Goal: Connect with others: Connect with others

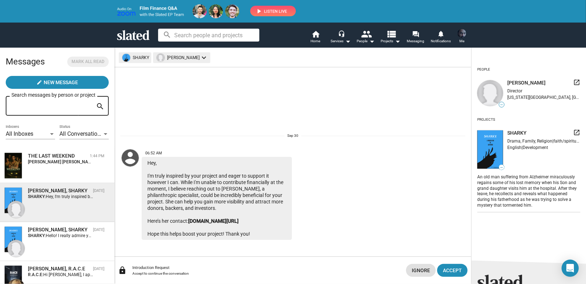
click at [59, 204] on div "Kate Winter, SHARKY Sep 30 SHARKY: Hey, I'm truly inspired by your project and …" at bounding box center [57, 202] width 106 height 30
click at [54, 154] on div "THE LAST WEEKEND" at bounding box center [57, 155] width 59 height 7
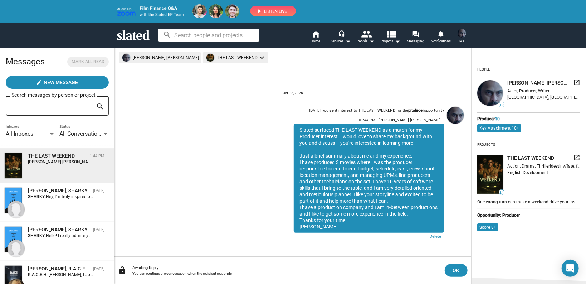
scroll to position [1, 0]
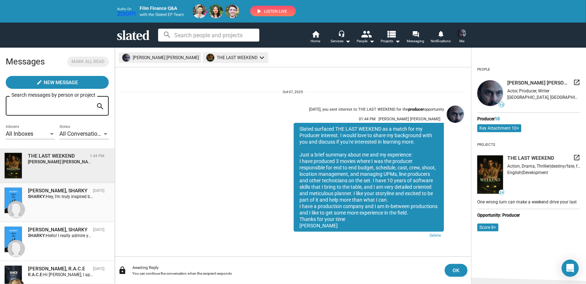
click at [62, 201] on div "Kate Winter, SHARKY Sep 30 SHARKY: Hey, I'm truly inspired by your project and …" at bounding box center [57, 202] width 106 height 30
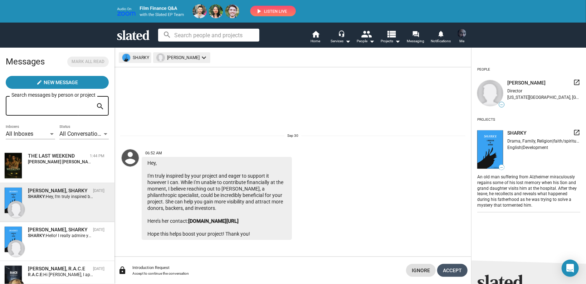
click at [444, 269] on span "Accept" at bounding box center [452, 270] width 19 height 13
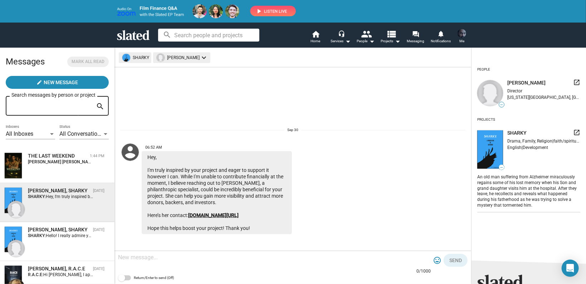
drag, startPoint x: 264, startPoint y: 214, endPoint x: 192, endPoint y: 216, distance: 72.3
click at [192, 216] on div "Hey, I'm truly inspired by your project and eager to support it however I can. …" at bounding box center [217, 192] width 150 height 83
click at [312, 215] on div "06:52 AM Hey, I'm truly inspired by your project and eager to support it howeve…" at bounding box center [228, 187] width 172 height 93
click at [239, 215] on link "www.fiverr.com/sharon_hailey04" at bounding box center [213, 215] width 50 height 6
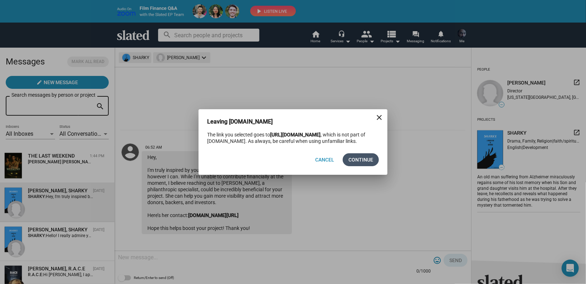
click at [359, 157] on span "Continue" at bounding box center [360, 159] width 25 height 13
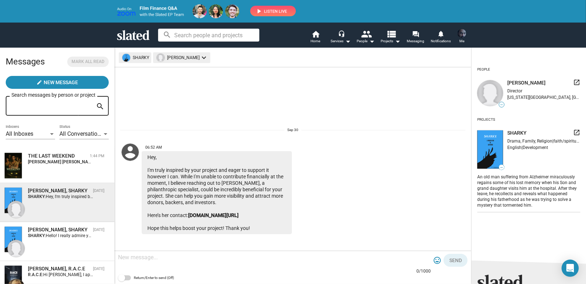
click at [57, 199] on div "Kate Winter, SHARKY Sep 30 SHARKY: Hey, I'm truly inspired by your project and …" at bounding box center [57, 202] width 106 height 30
click at [77, 202] on div "Kate Winter, SHARKY Sep 30 SHARKY: Hey, I'm truly inspired by your project and …" at bounding box center [57, 202] width 106 height 30
click at [156, 258] on textarea at bounding box center [274, 257] width 313 height 7
type textarea "are you selling services for someone else?"
click at [461, 259] on span "Send" at bounding box center [455, 260] width 13 height 13
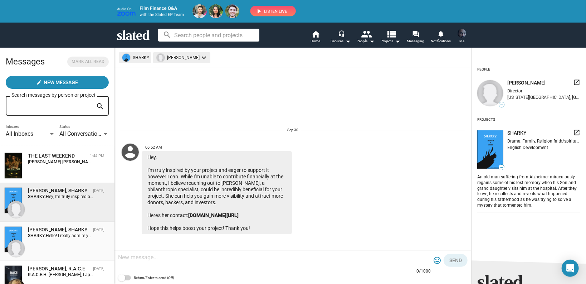
scroll to position [20, 0]
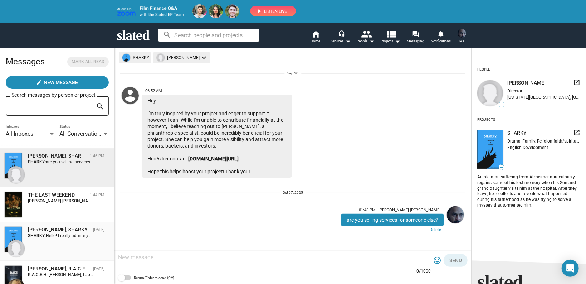
click at [66, 239] on div "Muhammad Albany, SHARKY Sep 25 SHARKY: Hello! I really admire your project and …" at bounding box center [57, 241] width 106 height 30
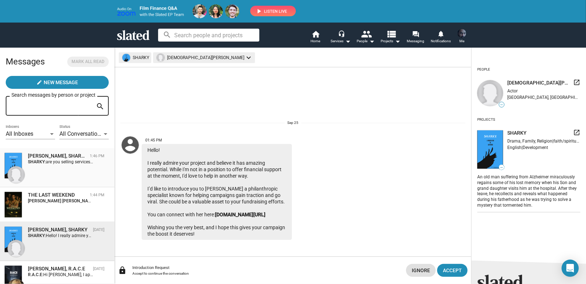
click at [51, 168] on div "Kate Winter, SHARKY 1:46 PM SHARKY: are you selling services for someone else?" at bounding box center [57, 167] width 106 height 30
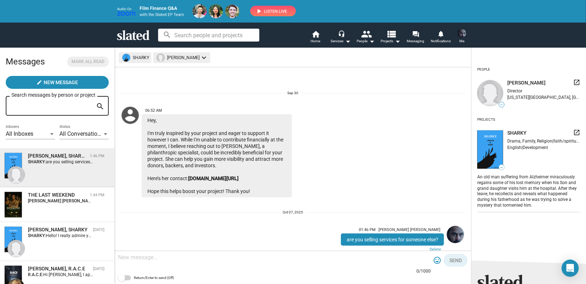
scroll to position [20, 0]
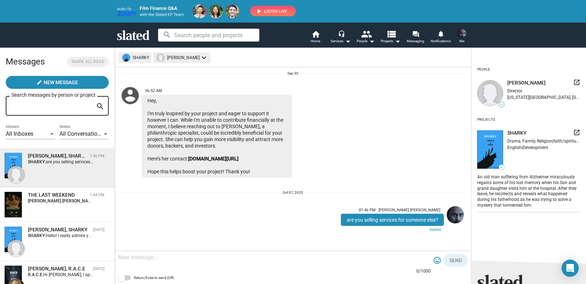
click at [421, 217] on div "are you selling services for someone else?" at bounding box center [392, 220] width 103 height 12
copy div "are you selling services for someone else?"
click at [79, 234] on span "Hello! I really admire your project and believe it has amazing potential. While…" at bounding box center [519, 235] width 947 height 5
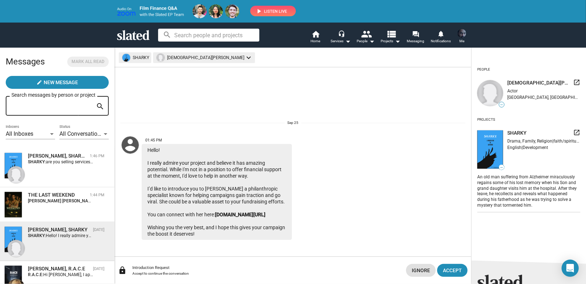
click at [203, 265] on div "Introduction Request" at bounding box center [266, 267] width 268 height 5
click at [458, 268] on span "Accept" at bounding box center [452, 270] width 19 height 13
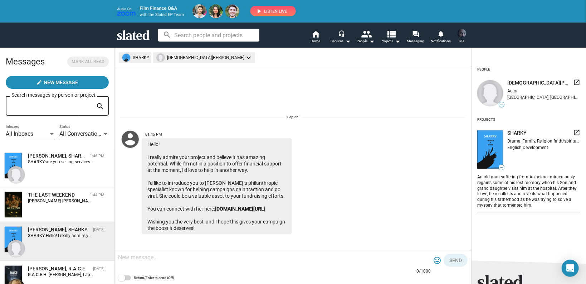
click at [153, 259] on textarea at bounding box center [274, 257] width 313 height 7
paste textarea "are you selling services for someone else?"
type textarea "are you selling services for someone else?"
click at [461, 260] on span "Send" at bounding box center [455, 260] width 13 height 13
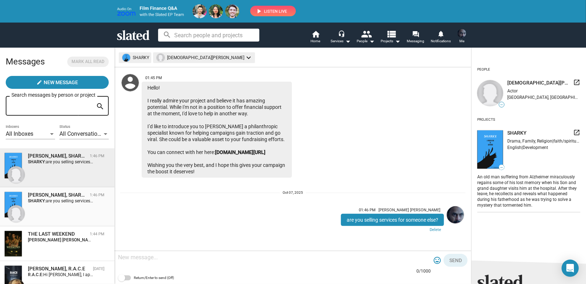
click at [69, 201] on span "are you selling services for someone else?" at bounding box center [86, 200] width 80 height 5
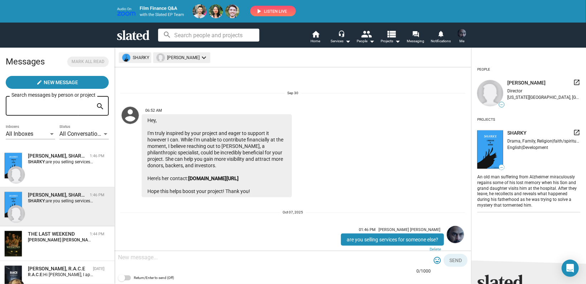
scroll to position [20, 0]
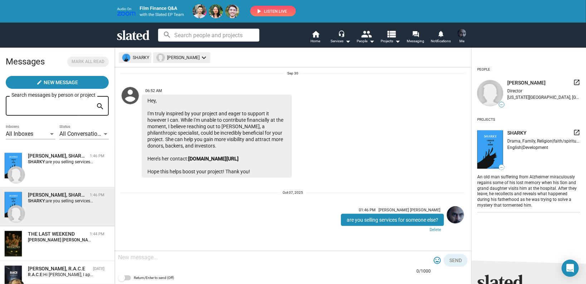
drag, startPoint x: 69, startPoint y: 199, endPoint x: 46, endPoint y: 211, distance: 25.6
click at [46, 211] on div "Kate Winter, SHARKY 1:46 PM SHARKY: are you selling services for someone else?" at bounding box center [57, 206] width 106 height 30
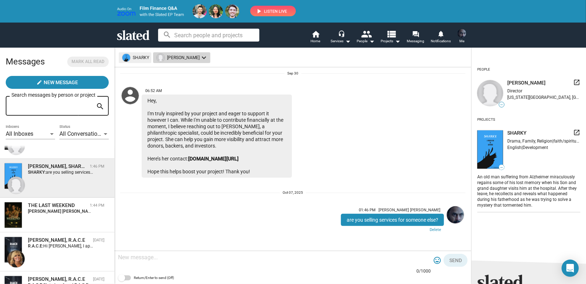
click at [200, 55] on mat-icon "keyboard_arrow_down" at bounding box center [204, 57] width 9 height 9
click at [361, 111] on div at bounding box center [293, 142] width 586 height 284
click at [54, 216] on div "THE LAST WEEKEND 1:44 PM Sam Suresh: Slated surfaced THE LAST WEEKEND as a matc…" at bounding box center [57, 215] width 106 height 26
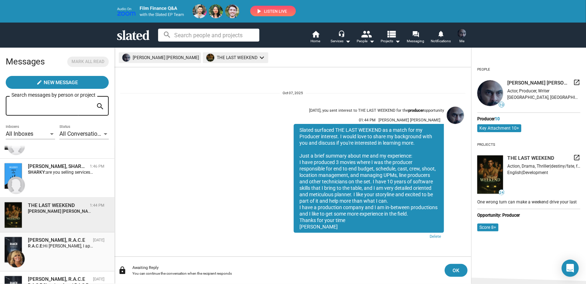
scroll to position [1, 0]
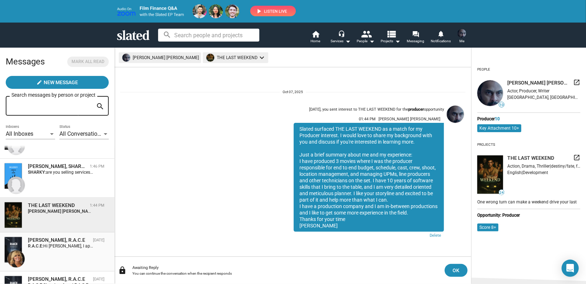
click at [41, 249] on div "Barbara Ross, R.A.C.E Dec 22, 2024 R.A.C.E: Hi Sam, I apologize if I missed thi…" at bounding box center [57, 251] width 106 height 30
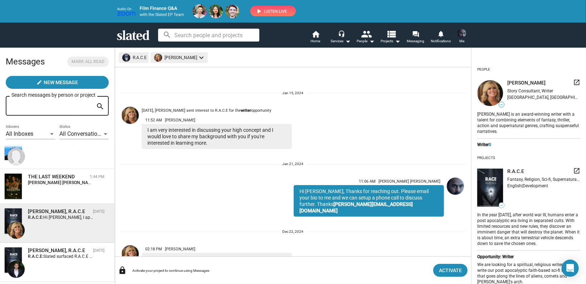
scroll to position [57, 0]
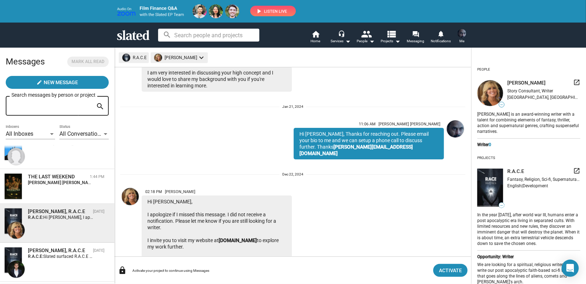
click at [131, 194] on img at bounding box center [130, 196] width 17 height 17
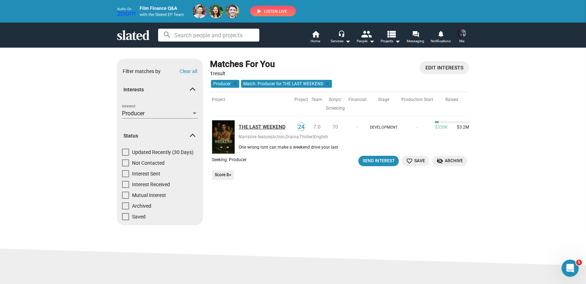
click at [247, 126] on link "THE LAST WEEKEND" at bounding box center [266, 126] width 54 height 7
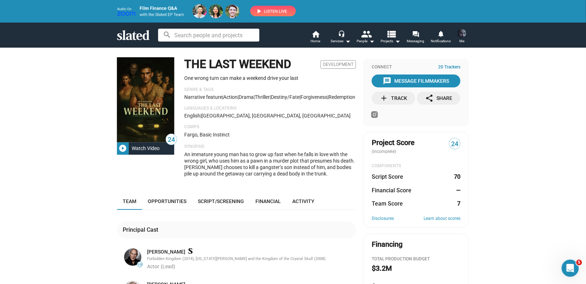
scroll to position [86, 0]
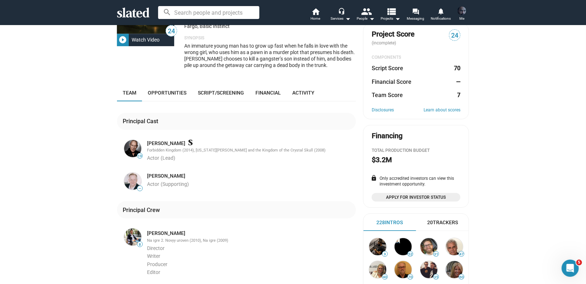
click at [129, 152] on img at bounding box center [132, 148] width 17 height 17
click at [171, 147] on link "Igor Zhizhikin" at bounding box center [166, 143] width 38 height 7
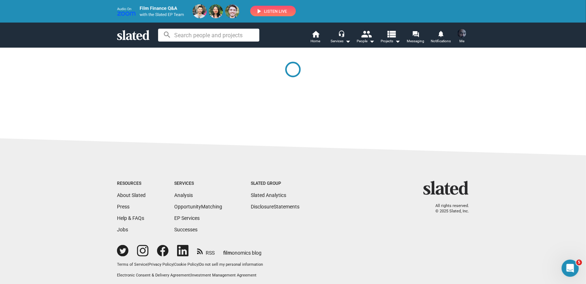
click at [46, 167] on footer "Resources About Slated Press Help & FAQs Jobs Services Analysis Opportunity Mat…" at bounding box center [293, 213] width 586 height 150
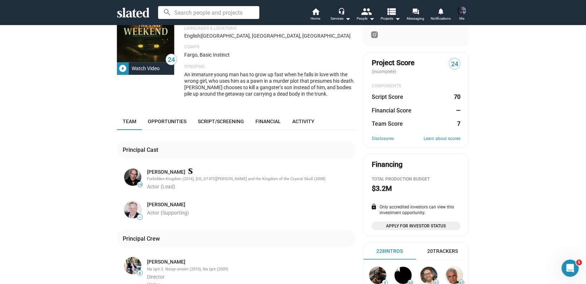
scroll to position [86, 0]
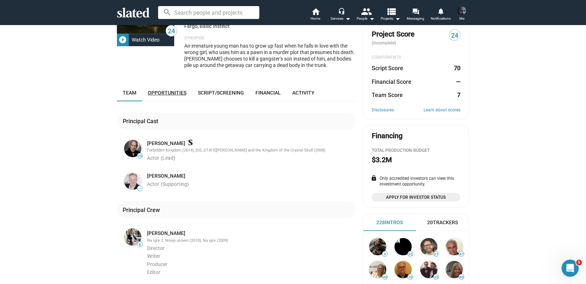
click at [180, 96] on span "Opportunities" at bounding box center [167, 93] width 39 height 6
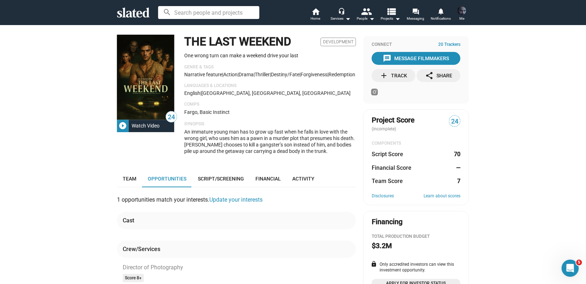
scroll to position [172, 0]
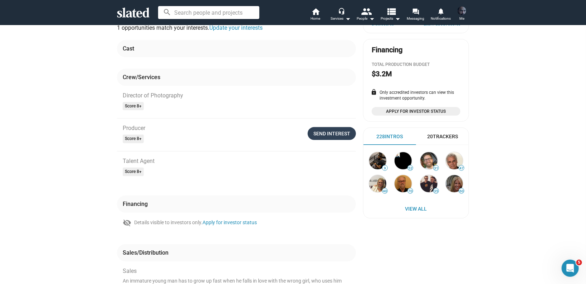
click at [334, 140] on div "Send Interest" at bounding box center [331, 133] width 37 height 13
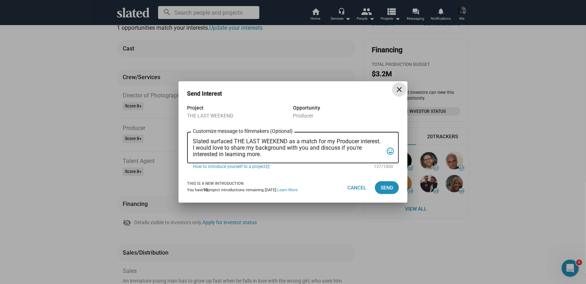
scroll to position [0, 0]
click at [248, 165] on link "How to introduce yourself to a project open_in_new" at bounding box center [281, 166] width 176 height 6
click at [287, 153] on textarea "Slated surfaced THE LAST WEEKEND as a match for my Producer interest. I would l…" at bounding box center [288, 147] width 190 height 19
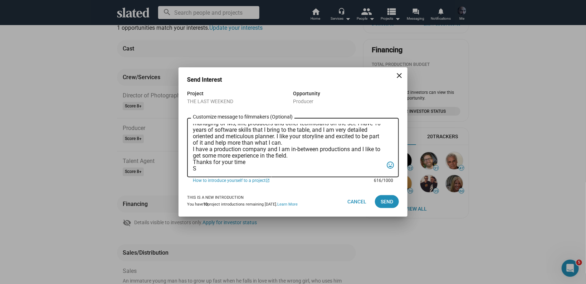
scroll to position [49, 0]
type textarea "Slated surfaced THE LAST WEEKEND as a match for my Producer interest. I would l…"
click at [386, 201] on span "Send" at bounding box center [387, 201] width 13 height 13
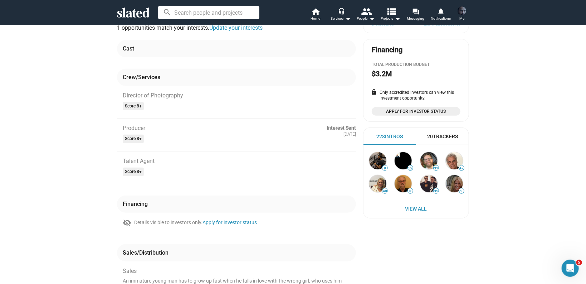
click at [461, 8] on img at bounding box center [462, 10] width 9 height 9
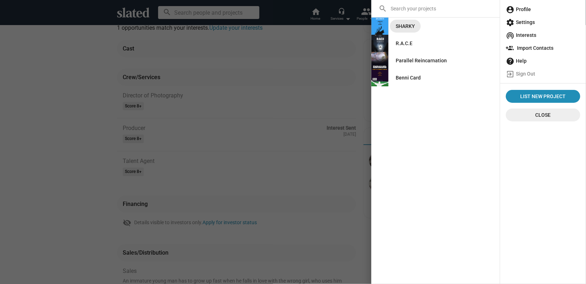
click at [401, 22] on div "SHARKY" at bounding box center [405, 26] width 19 height 13
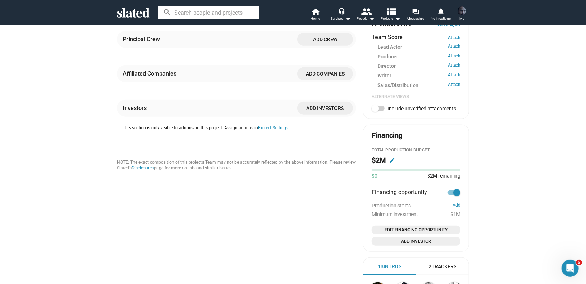
scroll to position [343, 0]
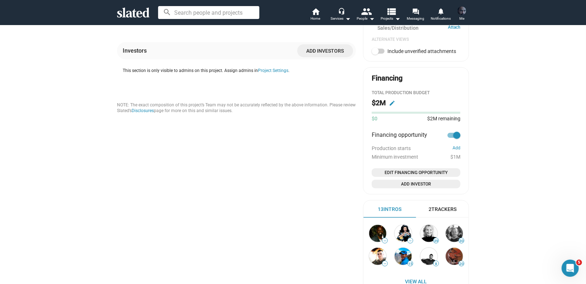
click at [390, 101] on mat-icon "edit" at bounding box center [392, 103] width 6 height 6
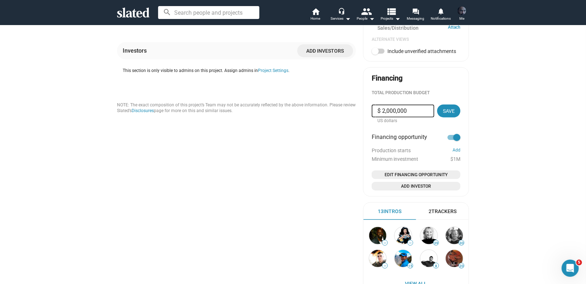
click at [444, 113] on span "Save" at bounding box center [449, 110] width 12 height 13
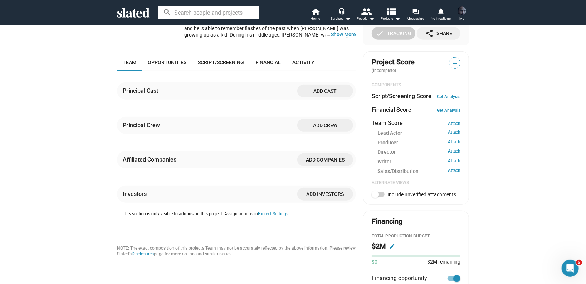
scroll to position [57, 0]
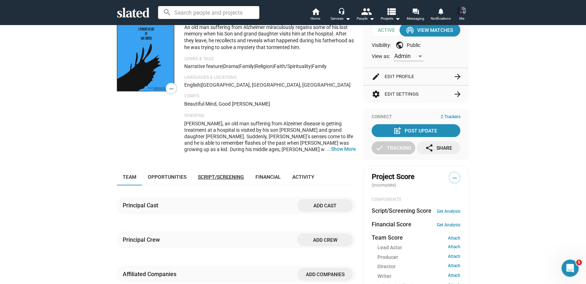
click at [219, 178] on span "Script/Screening" at bounding box center [221, 177] width 46 height 6
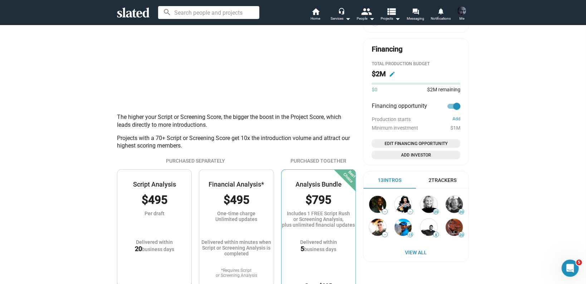
scroll to position [172, 0]
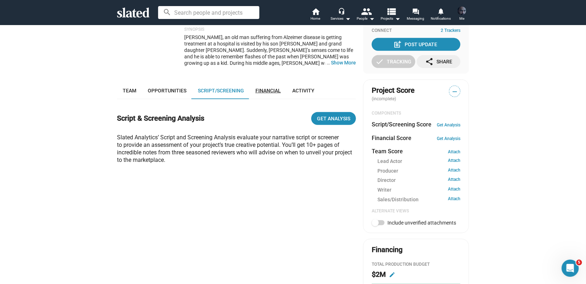
click at [257, 90] on span "Financial" at bounding box center [267, 91] width 25 height 6
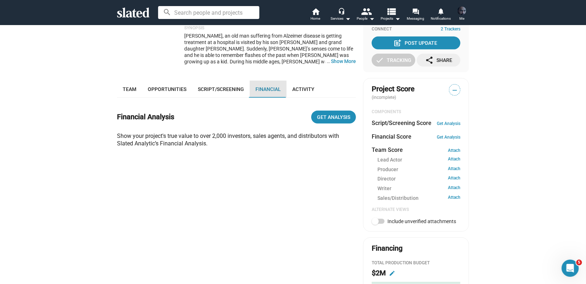
scroll to position [229, 0]
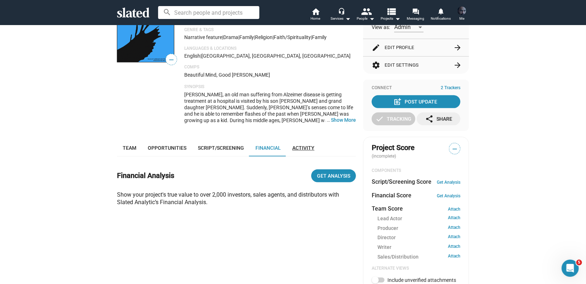
click at [306, 141] on link "Activity" at bounding box center [304, 147] width 34 height 17
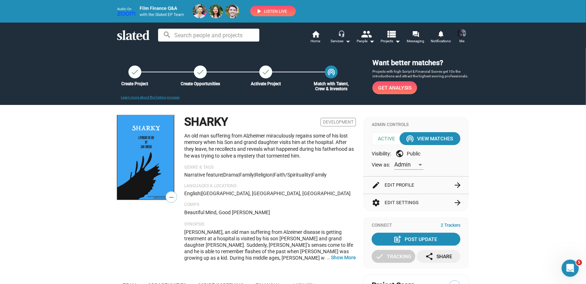
click at [342, 40] on div "Services arrow_drop_down" at bounding box center [341, 41] width 20 height 9
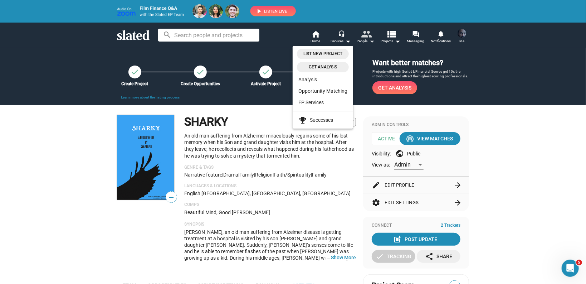
click at [371, 38] on div at bounding box center [293, 142] width 586 height 284
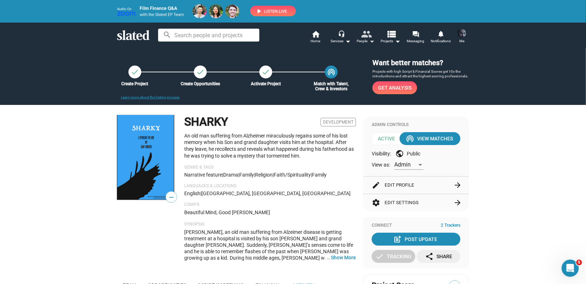
click at [372, 39] on mat-icon "people" at bounding box center [366, 34] width 10 height 10
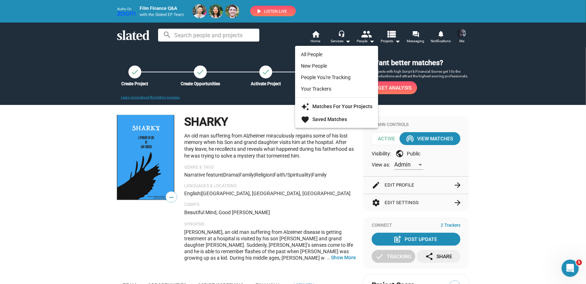
click at [394, 39] on div at bounding box center [293, 142] width 586 height 284
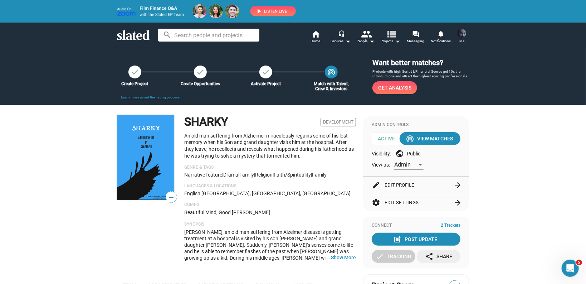
click at [399, 40] on mat-icon "arrow_drop_down" at bounding box center [398, 41] width 9 height 9
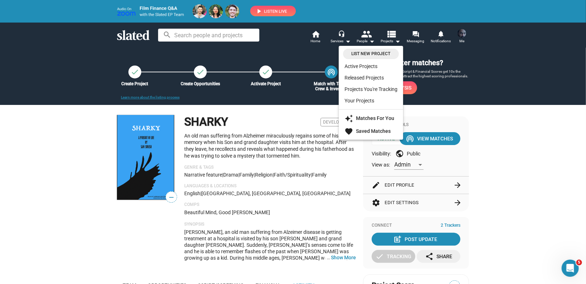
click at [478, 63] on div at bounding box center [293, 142] width 586 height 284
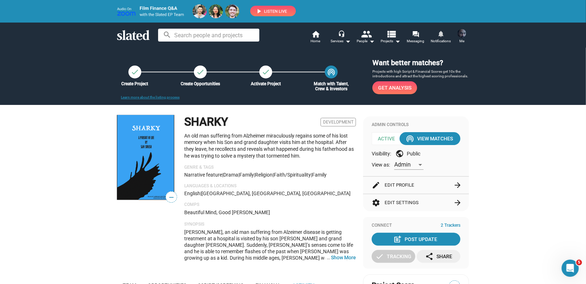
click at [438, 34] on mat-icon "notifications" at bounding box center [440, 33] width 7 height 7
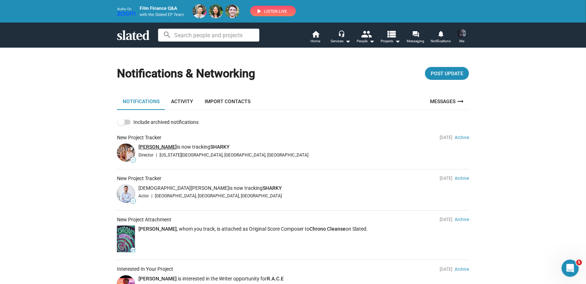
click at [160, 146] on link "Kate Winter" at bounding box center [157, 147] width 38 height 6
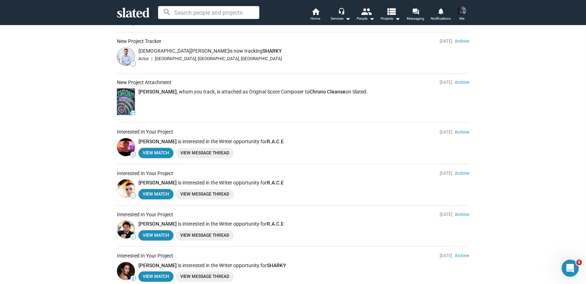
scroll to position [143, 0]
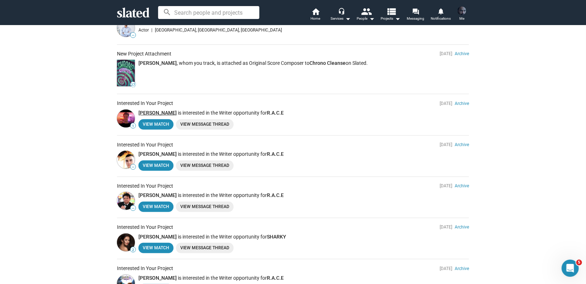
click at [157, 113] on link "Kaleb Rimer" at bounding box center [157, 113] width 38 height 6
click at [149, 152] on link "John Tolbert" at bounding box center [157, 154] width 38 height 6
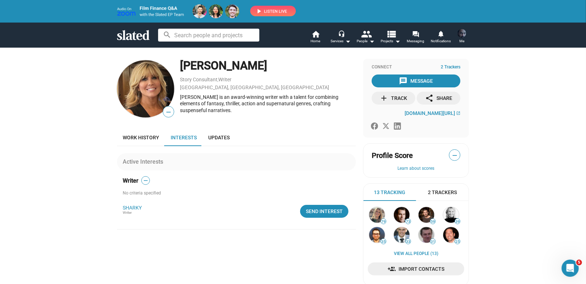
click at [154, 93] on img at bounding box center [145, 88] width 57 height 57
click at [162, 76] on img at bounding box center [145, 88] width 57 height 57
click at [223, 138] on span "Updates" at bounding box center [218, 138] width 21 height 6
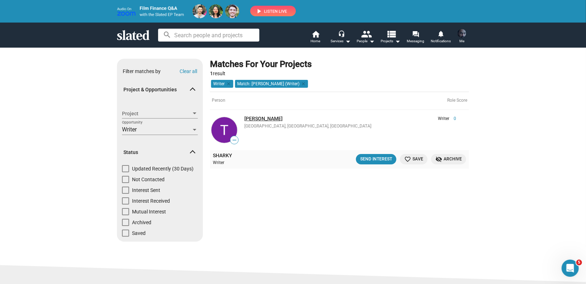
click at [264, 118] on link "[PERSON_NAME]" at bounding box center [263, 119] width 38 height 6
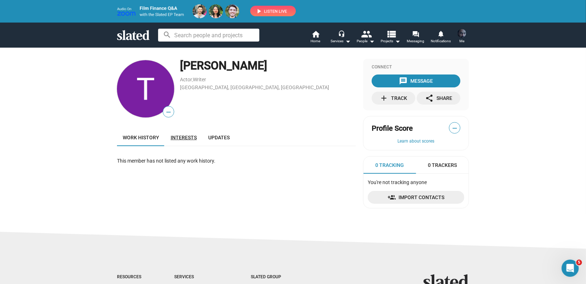
click at [177, 137] on span "Interests" at bounding box center [184, 138] width 26 height 6
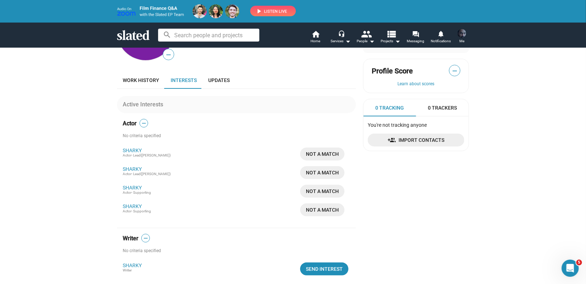
scroll to position [86, 0]
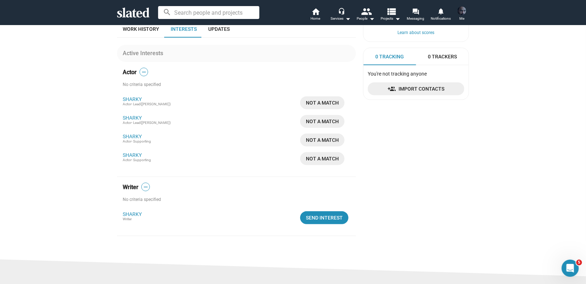
click at [319, 104] on span "NOT A MATCH" at bounding box center [322, 102] width 33 height 13
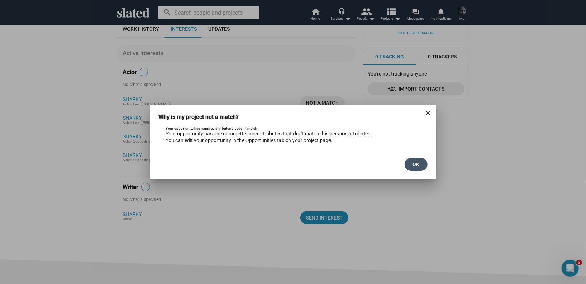
click at [420, 163] on span "Ok" at bounding box center [415, 164] width 11 height 13
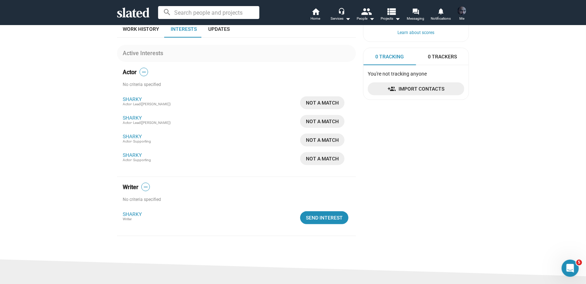
click at [319, 98] on span "NOT A MATCH" at bounding box center [322, 102] width 33 height 13
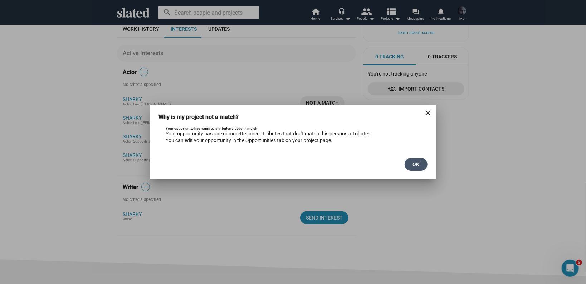
click at [418, 163] on span "Ok" at bounding box center [415, 164] width 11 height 13
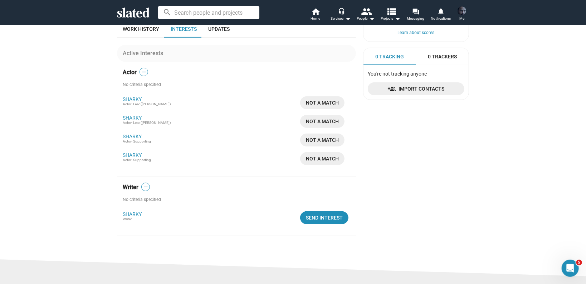
click at [486, 169] on div "— Trey Hohman Actor , Writer Los Angeles, CA, US Work history Interests Updates…" at bounding box center [293, 99] width 586 height 320
click at [314, 150] on div "SHARKY Actor - Lead (Tom) NOT A MATCH NOT A MATCH SHARKY Actor - Lead (Towanna)…" at bounding box center [239, 133] width 233 height 74
click at [321, 144] on span "NOT A MATCH" at bounding box center [322, 139] width 33 height 13
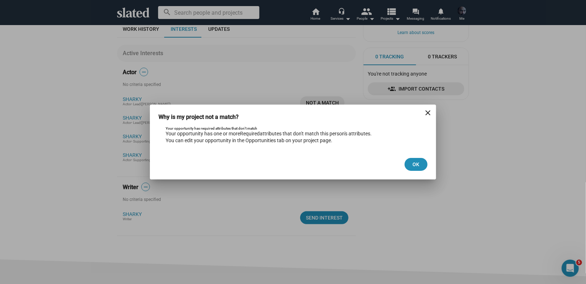
click at [470, 183] on div "Why is my project not a match? close Your opportunity has required attributes t…" at bounding box center [293, 142] width 586 height 284
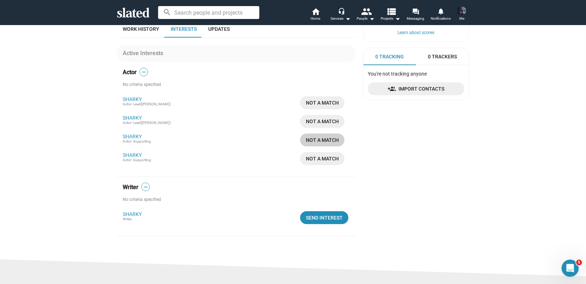
click at [476, 175] on div "— Trey Hohman Actor , Writer Los Angeles, CA, US Work history Interests Updates…" at bounding box center [293, 99] width 586 height 320
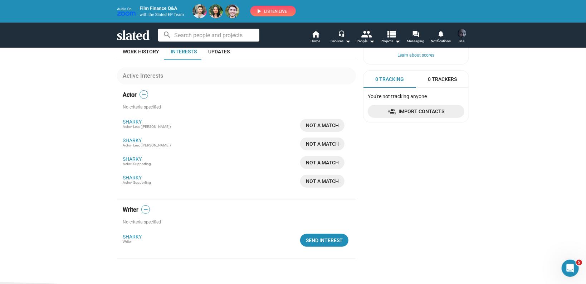
scroll to position [0, 0]
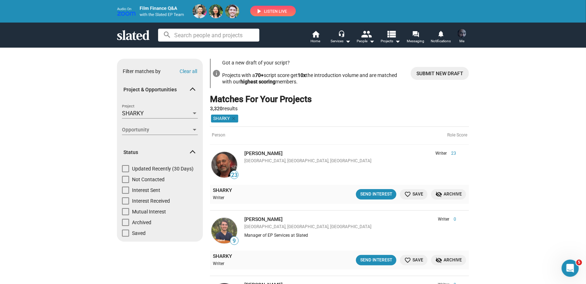
click at [445, 195] on span "visibility_off Archive" at bounding box center [448, 194] width 26 height 8
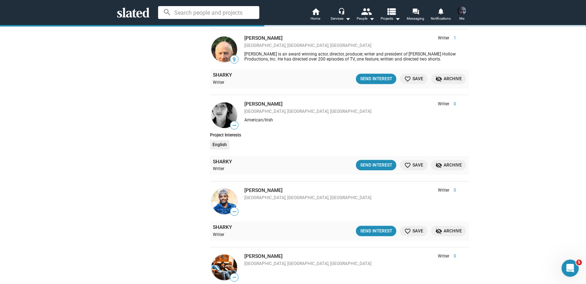
scroll to position [601, 0]
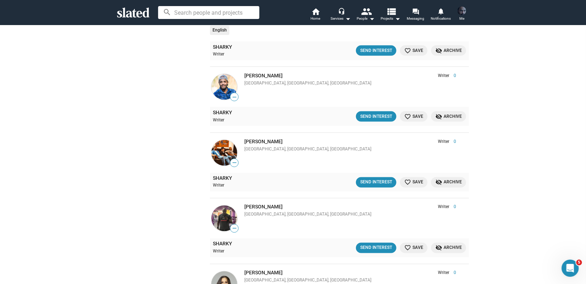
click at [542, 148] on div "Show filters Filter matches by Clear all Project & Opportunities SHARKY Project…" at bounding box center [293, 267] width 586 height 1690
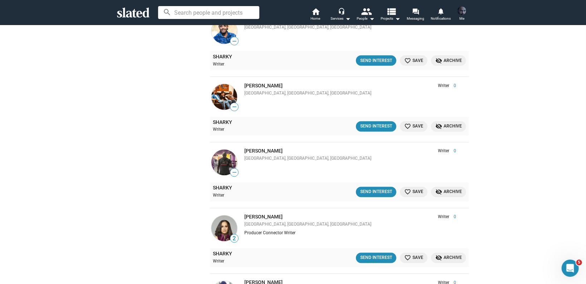
scroll to position [830, 0]
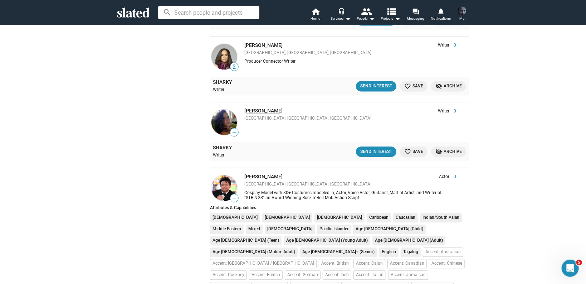
click at [252, 110] on link "[PERSON_NAME]" at bounding box center [263, 111] width 38 height 6
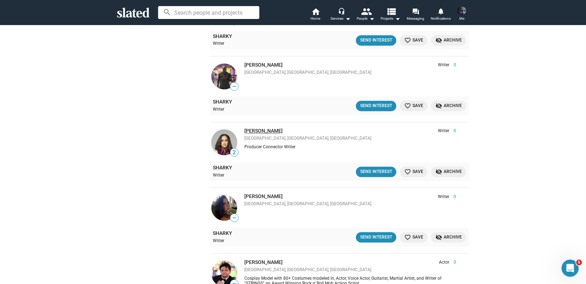
click at [262, 132] on link "[PERSON_NAME]" at bounding box center [263, 131] width 38 height 6
click at [144, 169] on div "Show filters Filter matches by Clear all Project & Opportunities SHARKY Project…" at bounding box center [160, 122] width 86 height 1661
click at [263, 67] on link "Jermel Jones" at bounding box center [263, 65] width 38 height 6
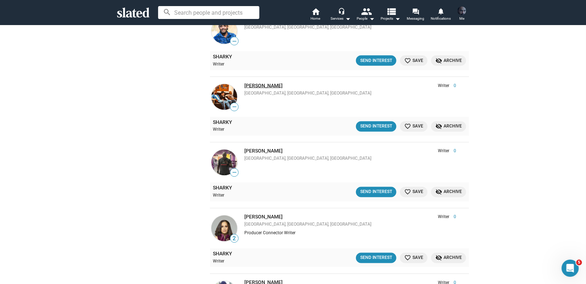
click at [259, 87] on link "Gerald Waters" at bounding box center [263, 86] width 38 height 6
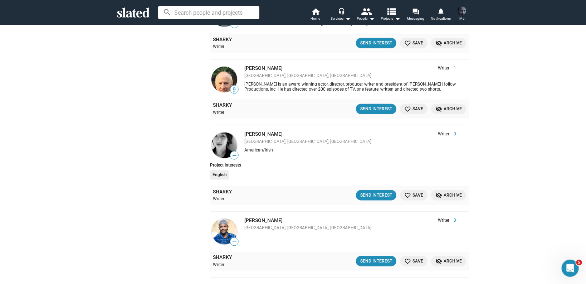
scroll to position [429, 0]
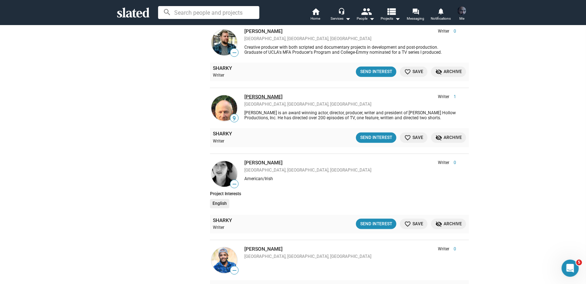
click at [283, 98] on link "Philip Charles MacKenzie" at bounding box center [263, 97] width 38 height 6
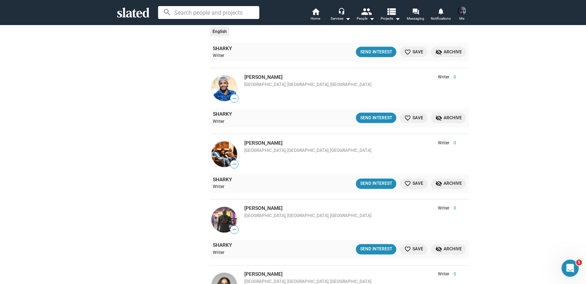
scroll to position [658, 0]
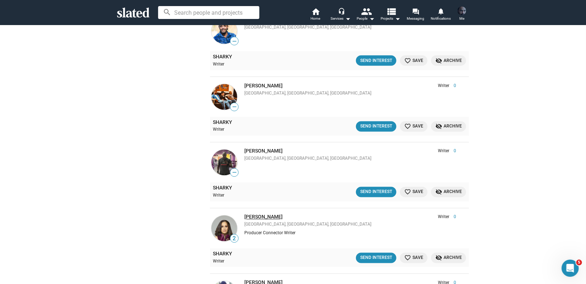
click at [269, 216] on link "Melani Ismail" at bounding box center [263, 217] width 38 height 6
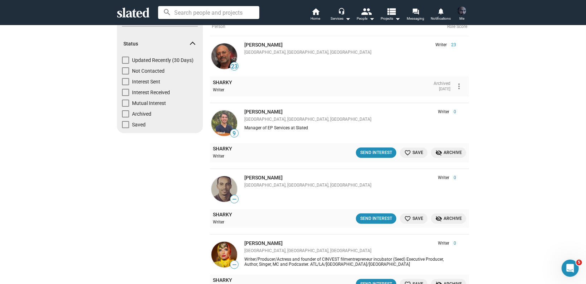
scroll to position [114, 0]
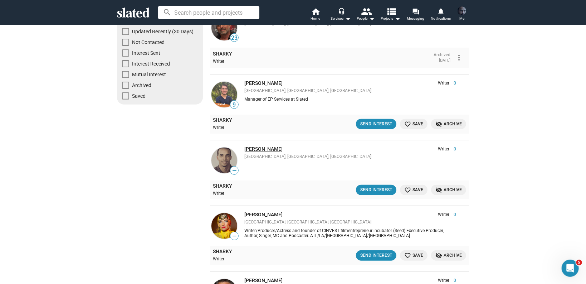
click at [274, 148] on link "Johnavon Miller" at bounding box center [263, 149] width 38 height 6
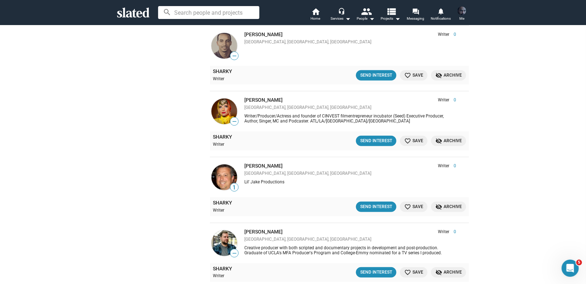
click at [250, 96] on div "— Danny Laker Writer 0 Los Angeles, CA, US Writer/Producer/Actress and founder …" at bounding box center [339, 111] width 259 height 40
click at [255, 101] on link "Danny Laker" at bounding box center [263, 100] width 38 height 6
click at [271, 165] on link "Rick Brandelli" at bounding box center [263, 166] width 38 height 6
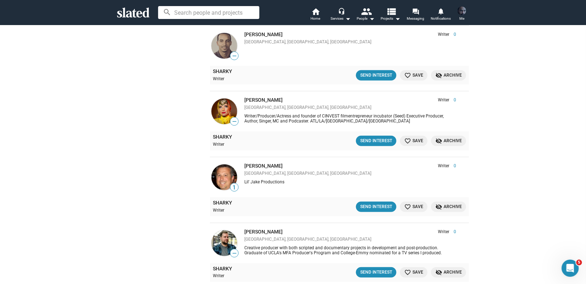
scroll to position [315, 0]
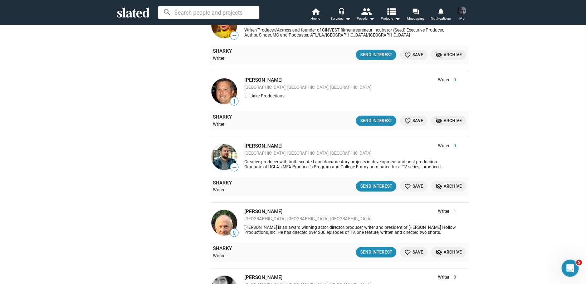
click at [258, 145] on link "Justin Olson" at bounding box center [263, 146] width 38 height 6
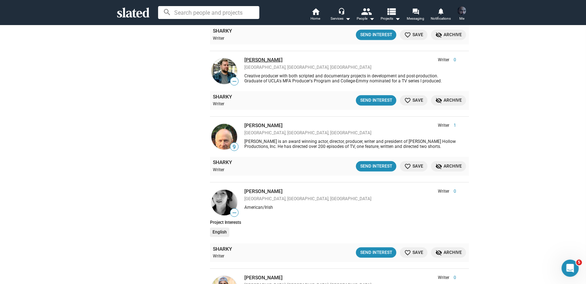
scroll to position [487, 0]
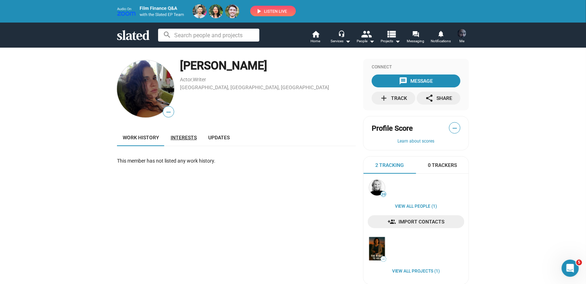
click at [183, 141] on link "Interests" at bounding box center [184, 137] width 38 height 17
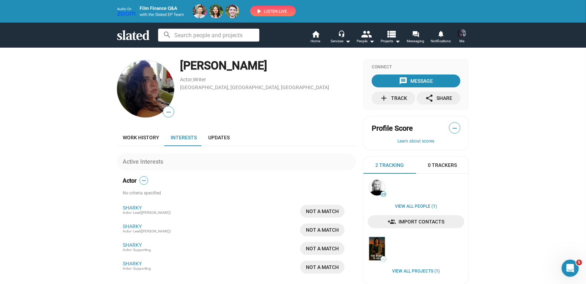
click at [144, 87] on img at bounding box center [145, 88] width 57 height 57
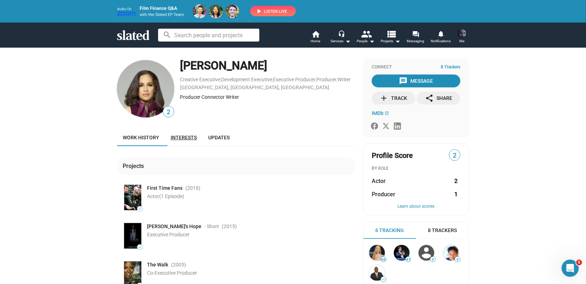
click at [186, 135] on span "Interests" at bounding box center [184, 138] width 26 height 6
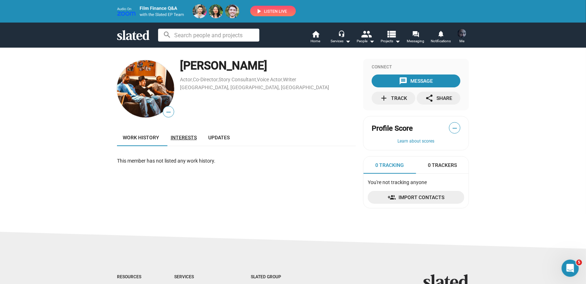
click at [191, 140] on span "Interests" at bounding box center [184, 138] width 26 height 6
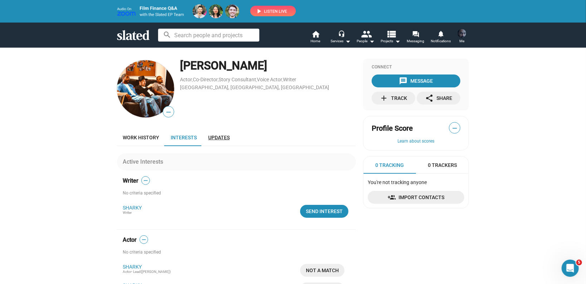
click at [218, 138] on span "Updates" at bounding box center [218, 138] width 21 height 6
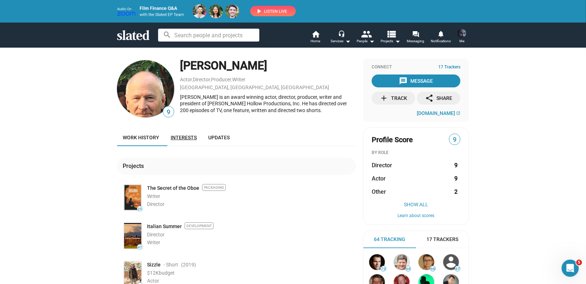
click at [183, 140] on span "Interests" at bounding box center [184, 138] width 26 height 6
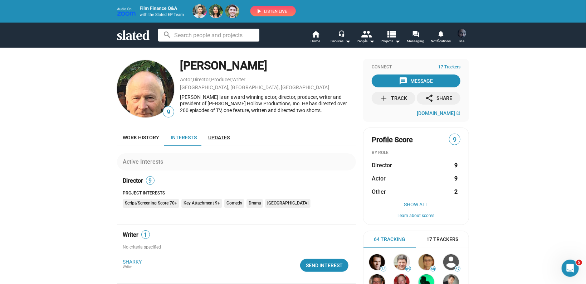
click at [214, 140] on span "Updates" at bounding box center [218, 138] width 21 height 6
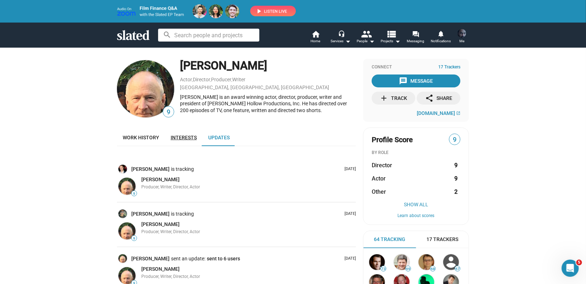
click at [185, 136] on span "Interests" at bounding box center [184, 138] width 26 height 6
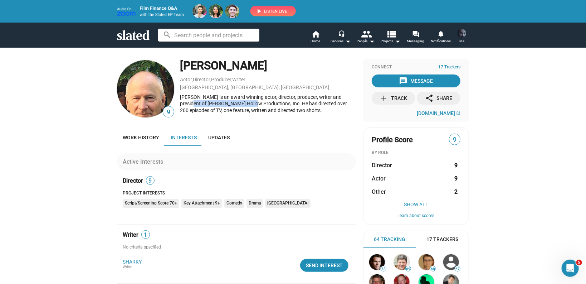
drag, startPoint x: 177, startPoint y: 103, endPoint x: 241, endPoint y: 105, distance: 63.7
click at [241, 105] on div "9 Philip Charles MacKenzie Actor , Director , Producer , Writer Los Angeles, CA…" at bounding box center [236, 89] width 239 height 60
copy div "McDuffy Hollow Productions"
click at [517, 127] on div "9 Philip Charles MacKenzie Actor , Director , Producer , Writer Los Angeles, CA…" at bounding box center [293, 272] width 586 height 450
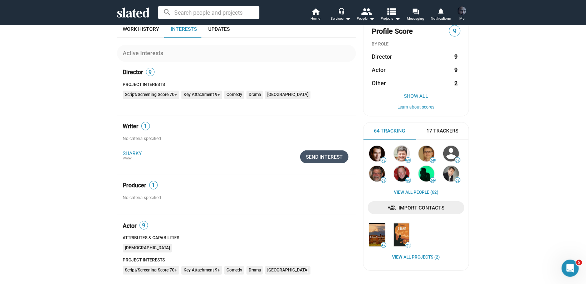
click at [325, 153] on div "Send Interest" at bounding box center [324, 156] width 37 height 13
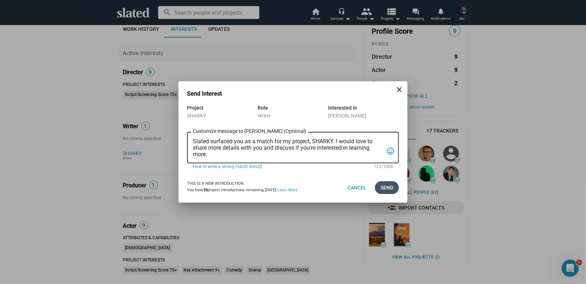
click at [394, 189] on button "Send" at bounding box center [387, 187] width 24 height 13
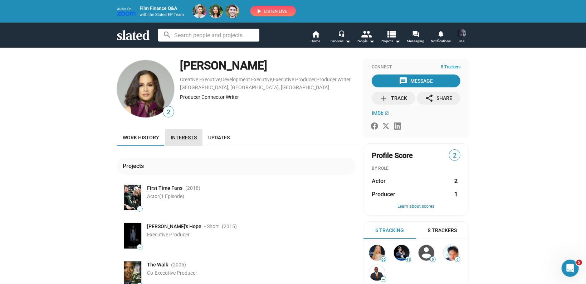
click at [192, 137] on span "Interests" at bounding box center [184, 138] width 26 height 6
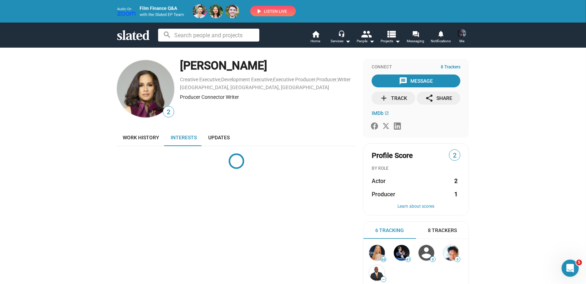
scroll to position [114, 0]
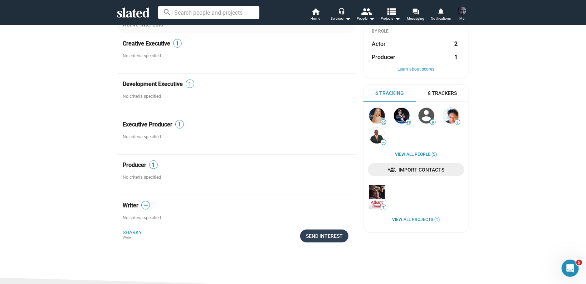
click at [323, 234] on div "Send Interest" at bounding box center [324, 235] width 37 height 13
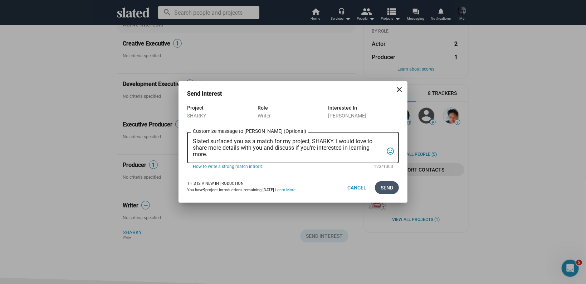
click at [396, 184] on button "Send" at bounding box center [387, 187] width 24 height 13
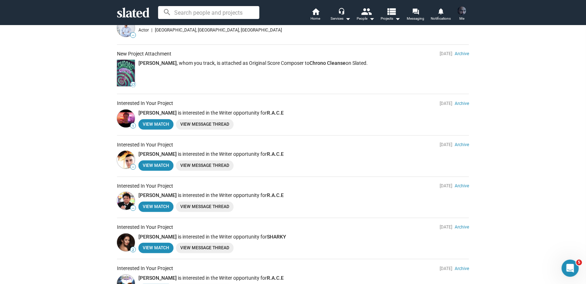
scroll to position [200, 0]
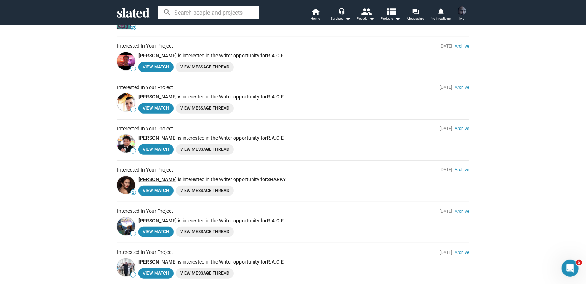
click at [152, 178] on link "[PERSON_NAME]" at bounding box center [157, 179] width 38 height 6
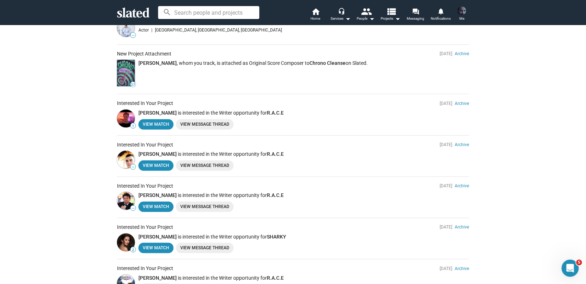
scroll to position [200, 0]
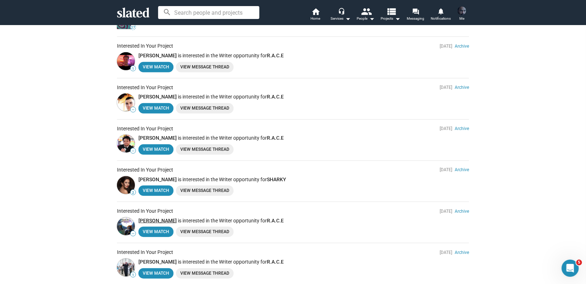
click at [162, 219] on link "[PERSON_NAME]" at bounding box center [157, 221] width 38 height 6
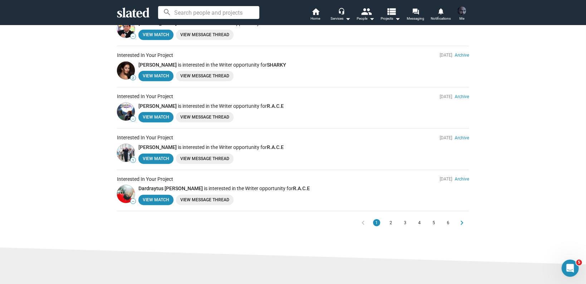
scroll to position [57, 0]
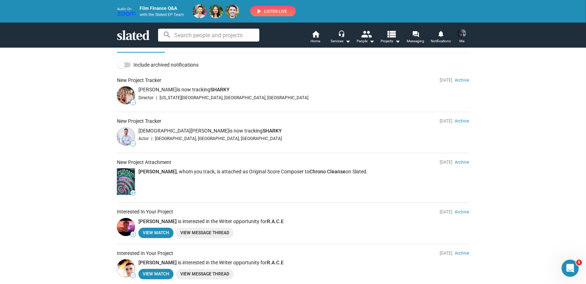
click at [139, 88] on span "Kate Winter" at bounding box center [157, 90] width 38 height 6
click at [143, 91] on span "Kate Winter" at bounding box center [157, 90] width 38 height 6
click at [162, 91] on p "Kate Winter is now tracking SHARKY" at bounding box center [303, 89] width 331 height 7
click at [144, 86] on p "Kate Winter is now tracking SHARKY" at bounding box center [303, 89] width 331 height 7
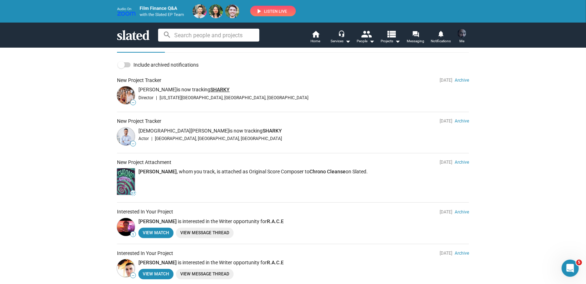
click at [215, 91] on link "SHARKY" at bounding box center [219, 90] width 19 height 6
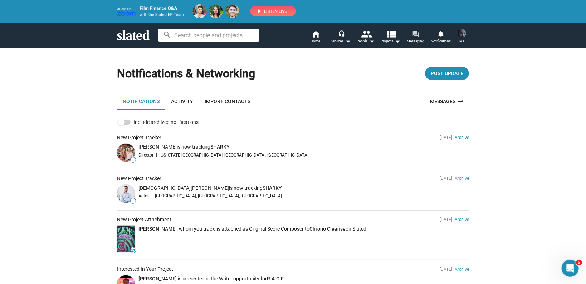
click at [412, 36] on mat-icon "forum" at bounding box center [415, 34] width 7 height 7
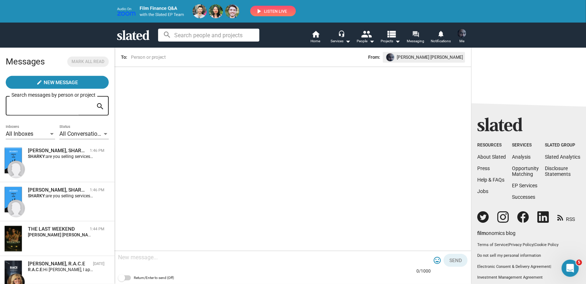
scroll to position [172, 0]
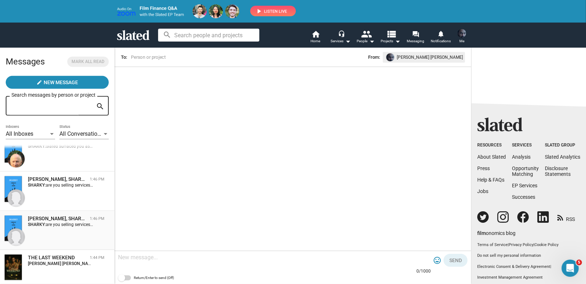
click at [58, 232] on div "Kate Winter, SHARKY 1:46 PM SHARKY: are you selling services for someone else?" at bounding box center [57, 230] width 106 height 30
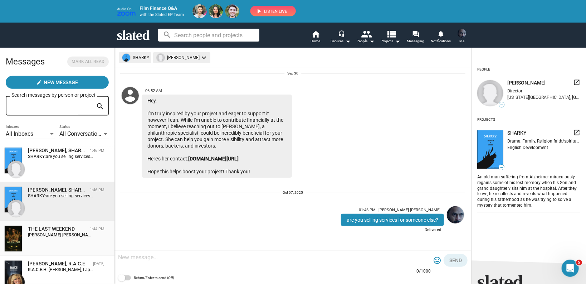
scroll to position [229, 0]
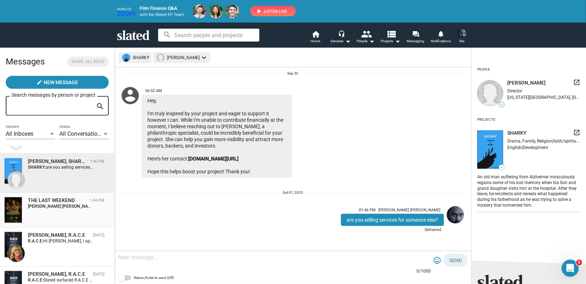
click at [51, 215] on div "THE LAST WEEKEND 1:44 PM Sam Suresh: Slated surfaced THE LAST WEEKEND as a matc…" at bounding box center [57, 210] width 106 height 26
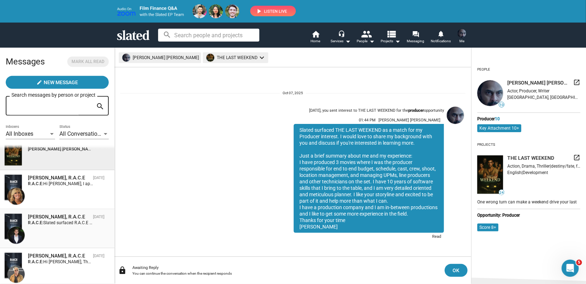
scroll to position [1, 0]
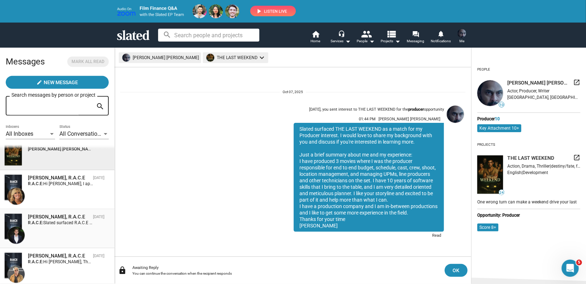
click at [59, 231] on div "Kaleb Rimer, R.A.C.E Apr 22, 2024 R.A.C.E: Slated surfaced R.A.C.E as a match f…" at bounding box center [57, 228] width 106 height 30
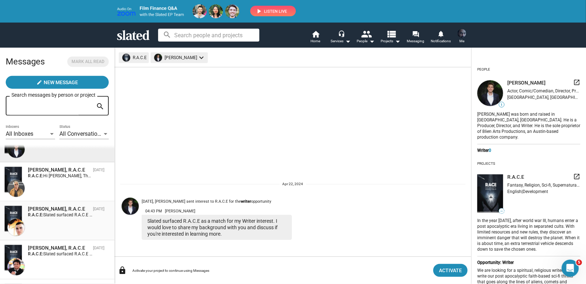
scroll to position [343, 0]
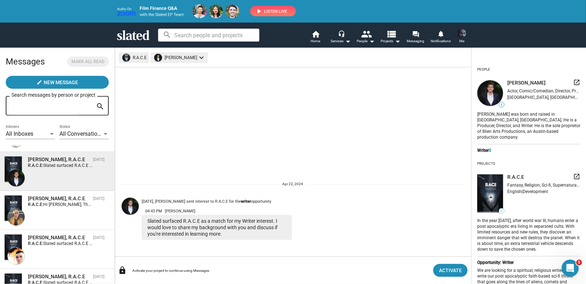
click at [49, 158] on div "Kaleb Rimer, R.A.C.E" at bounding box center [59, 159] width 62 height 7
click at [126, 208] on img at bounding box center [130, 205] width 17 height 17
click at [82, 165] on span "Slated surfaced R.A.C.E as a match for my Writer interest. I would love to shar…" at bounding box center [190, 165] width 294 height 5
click at [197, 56] on mat-icon "keyboard_arrow_down" at bounding box center [201, 57] width 9 height 9
click at [218, 101] on div at bounding box center [293, 142] width 586 height 284
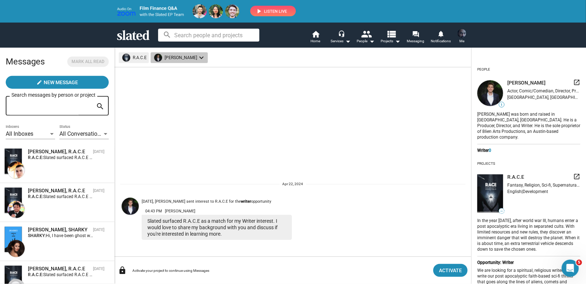
scroll to position [458, 0]
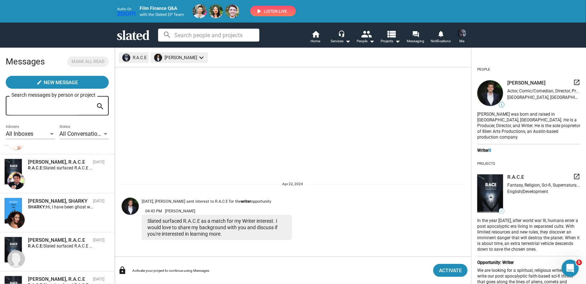
click at [55, 222] on div "Eva Emmer, SHARKY Apr 04, 2024 SHARKY: Hi, I have been ghost writing scripts as…" at bounding box center [57, 212] width 106 height 30
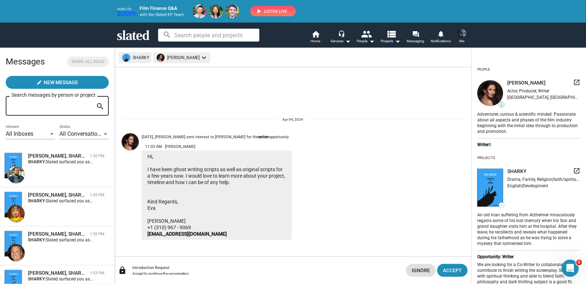
click at [397, 88] on sl-generic-infinite-scroll "Apr 04, Eva Emmer sent interest to SHARKY for the writer opportunity 11:03 AM E…" at bounding box center [292, 161] width 357 height 189
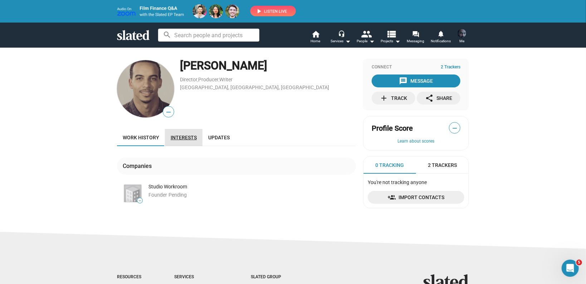
click at [184, 136] on span "Interests" at bounding box center [184, 138] width 26 height 6
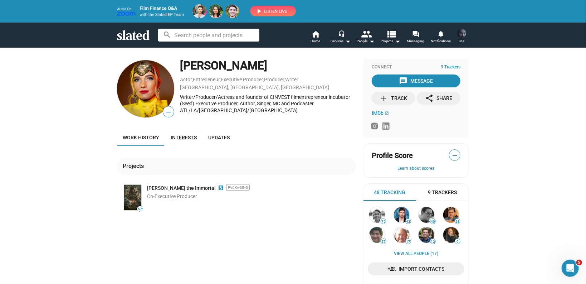
click at [190, 137] on span "Interests" at bounding box center [184, 138] width 26 height 6
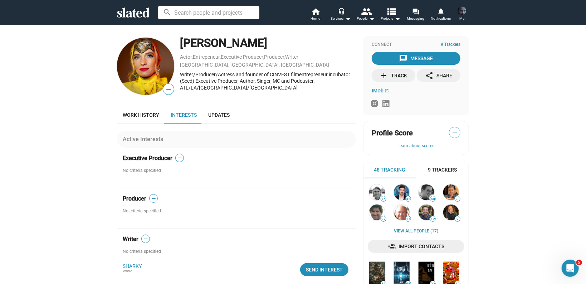
scroll to position [200, 0]
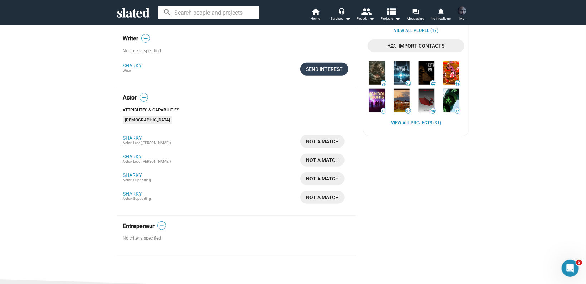
click at [312, 69] on div "Send Interest" at bounding box center [324, 69] width 37 height 13
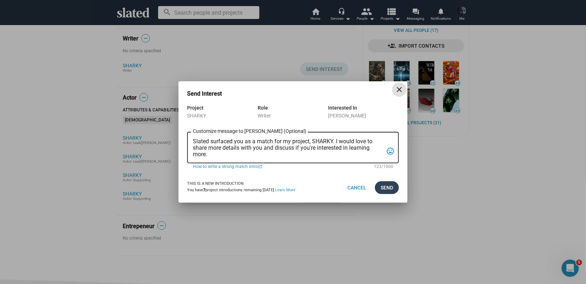
click at [380, 185] on button "Send" at bounding box center [387, 187] width 24 height 13
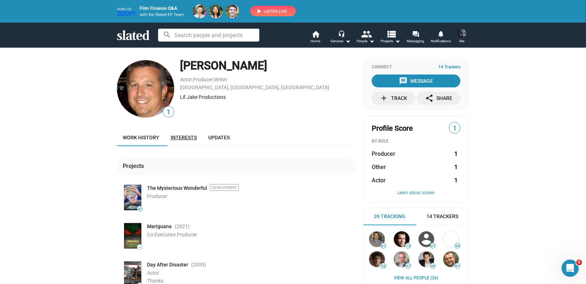
click at [194, 136] on span "Interests" at bounding box center [184, 138] width 26 height 6
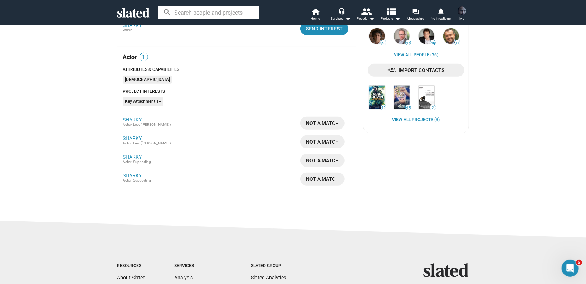
scroll to position [86, 0]
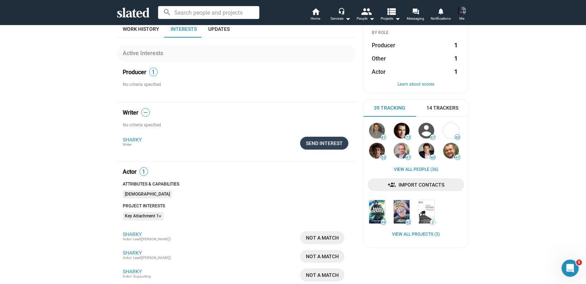
click at [320, 143] on div "Send Interest" at bounding box center [324, 143] width 37 height 13
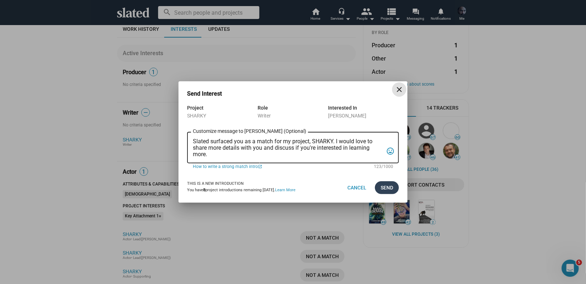
click at [390, 188] on span "Send" at bounding box center [387, 187] width 13 height 13
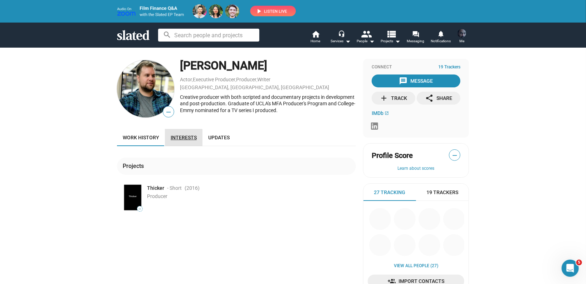
click at [176, 140] on span "Interests" at bounding box center [184, 138] width 26 height 6
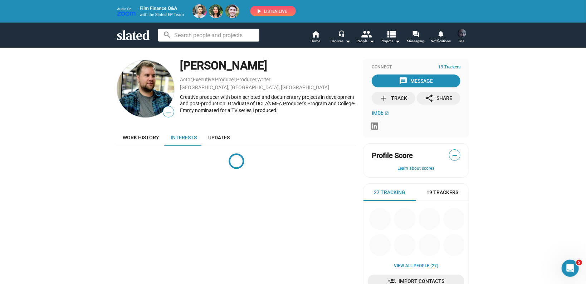
scroll to position [114, 0]
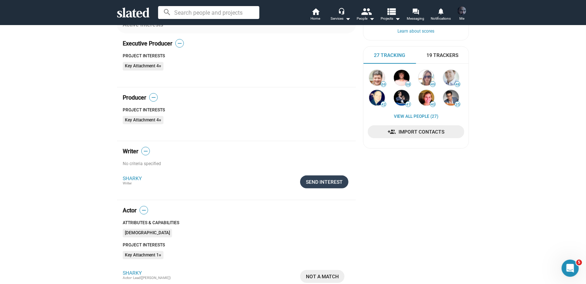
click at [309, 184] on div "Send Interest" at bounding box center [324, 181] width 37 height 13
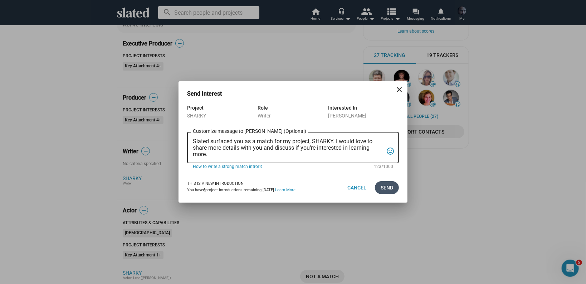
click at [386, 186] on span "Send" at bounding box center [387, 187] width 13 height 13
